Goal: Task Accomplishment & Management: Use online tool/utility

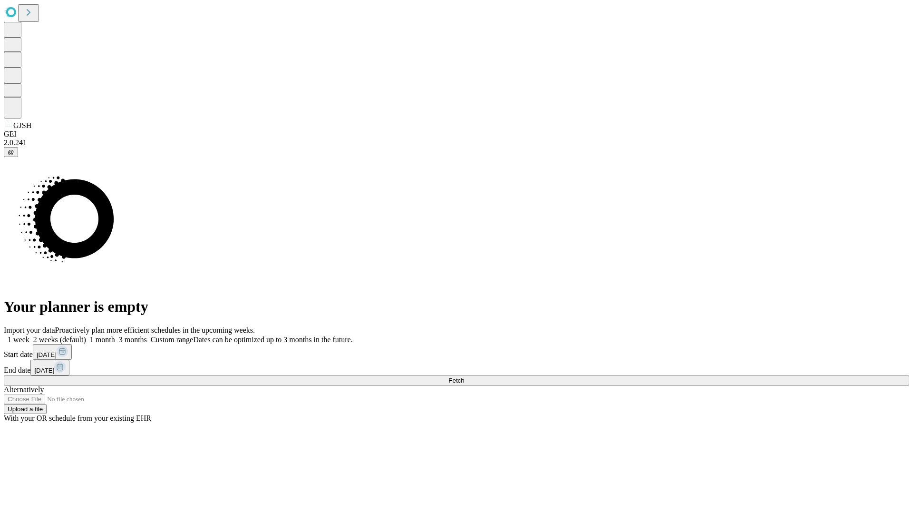
click at [464, 377] on span "Fetch" at bounding box center [456, 380] width 16 height 7
